Goal: Consume media (video, audio)

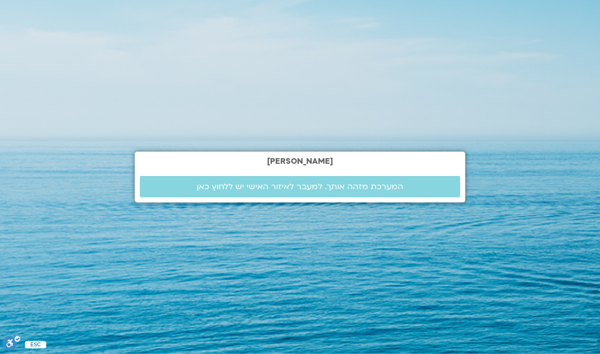
click at [417, 197] on link "המערכת מזהה אותך. למעבר לאיזור האישי יש ללחוץ כאן" at bounding box center [300, 186] width 321 height 21
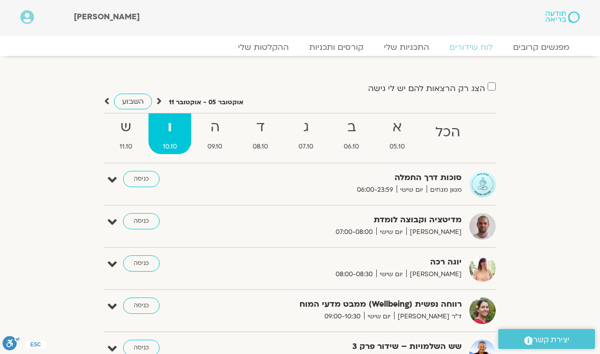
click at [517, 244] on div "הצג רק הרצאות להם יש לי גישה אוקטובר 05 - אוקטובר 11 השבוע להציג אירועים שפתוחי…" at bounding box center [300, 231] width 570 height 301
click at [129, 172] on link "כניסה" at bounding box center [141, 179] width 37 height 16
click at [140, 176] on link "כניסה" at bounding box center [141, 179] width 37 height 16
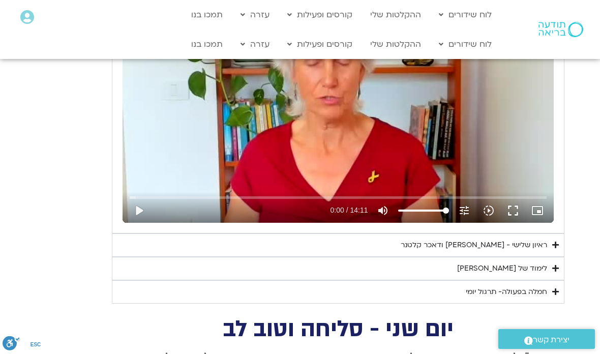
scroll to position [563, 0]
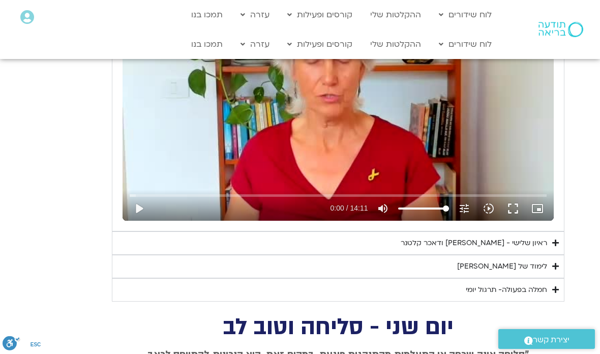
click at [537, 237] on div "ראיון שלישי - טארה בראך ודאכר קלטנר" at bounding box center [474, 243] width 147 height 12
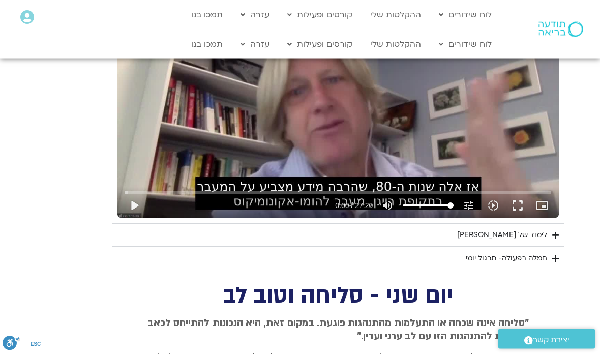
scroll to position [856, 0]
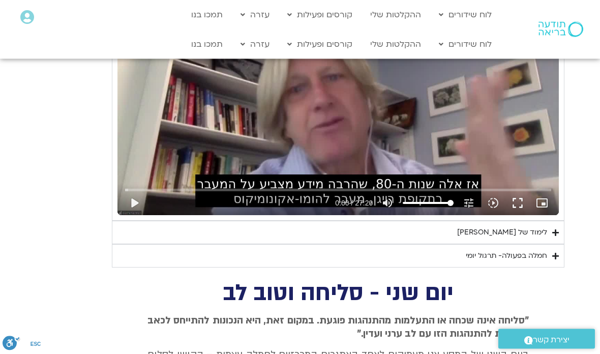
click at [532, 250] on div "חמלה בפעולה- תרגול יומי" at bounding box center [506, 256] width 81 height 12
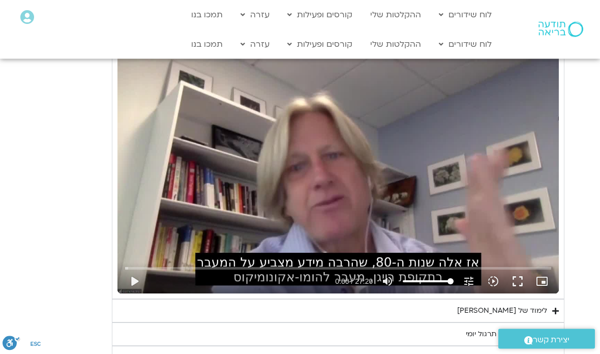
scroll to position [778, 0]
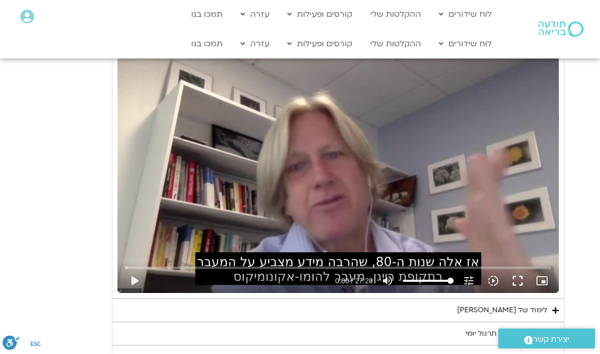
click at [530, 305] on div "לימוד של טארה" at bounding box center [502, 311] width 90 height 12
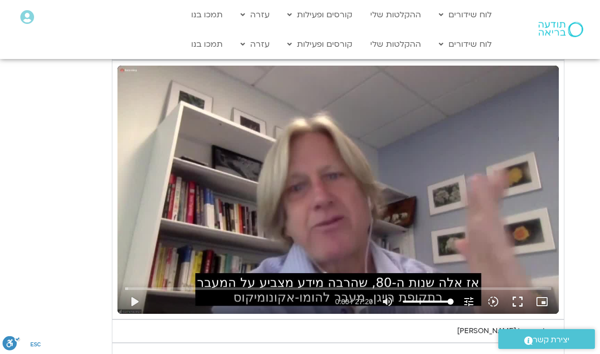
scroll to position [764, 0]
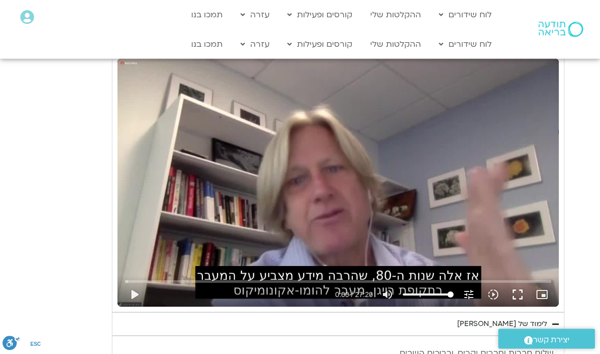
click at [515, 289] on button "fullscreen" at bounding box center [518, 295] width 24 height 24
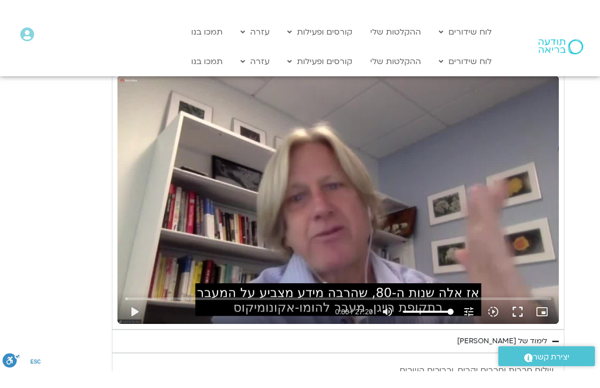
scroll to position [12, 0]
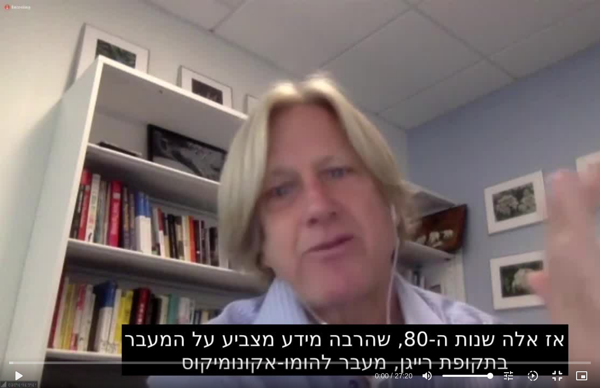
click at [21, 354] on button "play_arrow" at bounding box center [18, 376] width 24 height 24
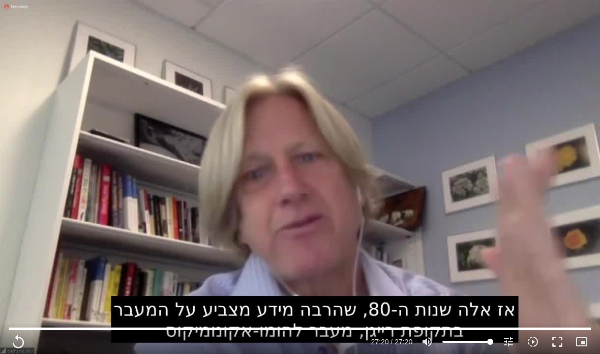
scroll to position [810, 0]
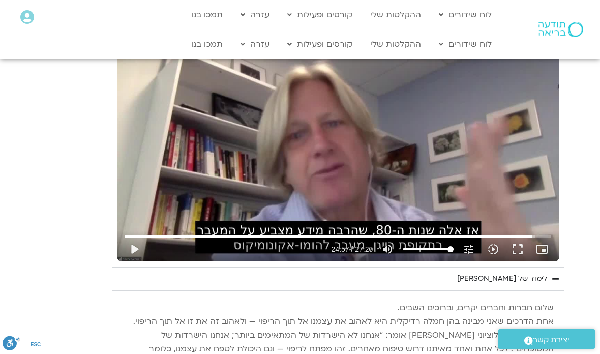
type input "1517"
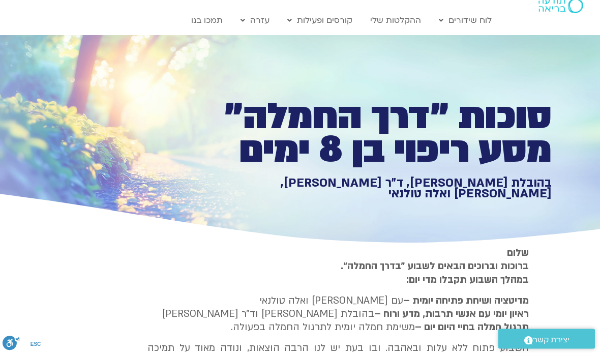
scroll to position [0, 0]
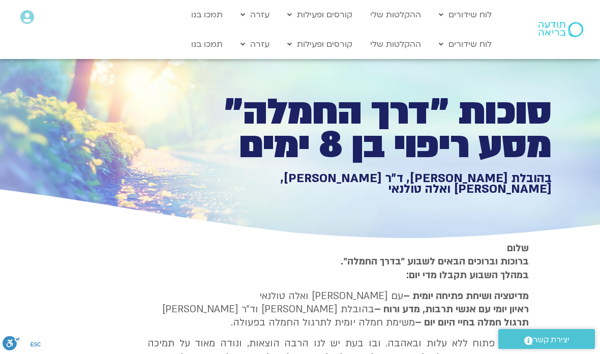
click at [528, 69] on link "לוח שידורים יומי" at bounding box center [490, 65] width 112 height 23
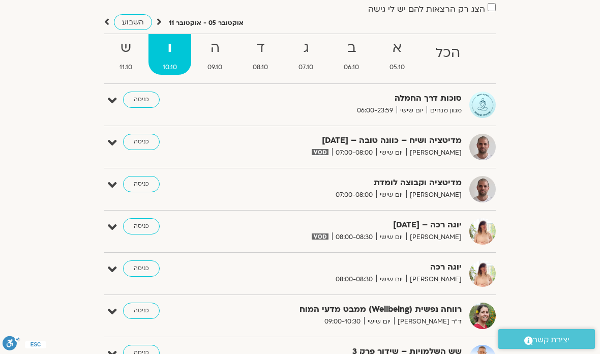
scroll to position [80, 0]
click at [131, 60] on link "ש 11.10" at bounding box center [125, 54] width 41 height 41
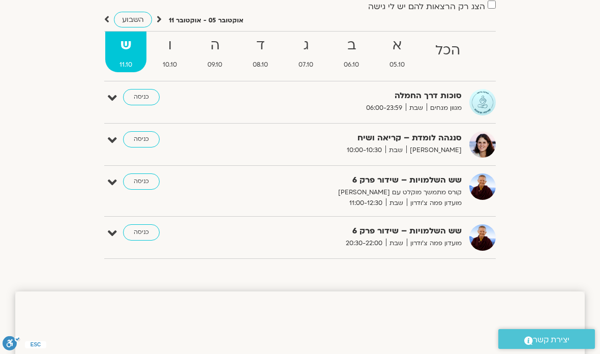
scroll to position [0, 0]
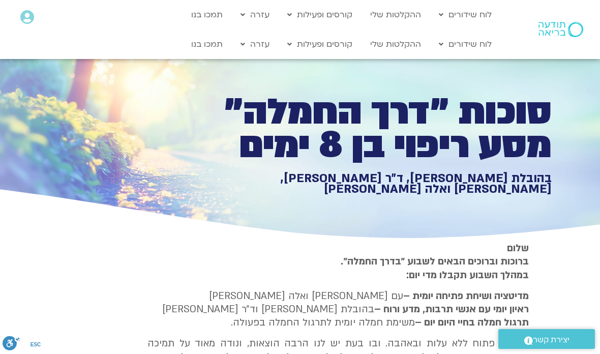
click at [521, 65] on link "לוח שידורים יומי" at bounding box center [490, 65] width 112 height 23
